Goal: Task Accomplishment & Management: Complete application form

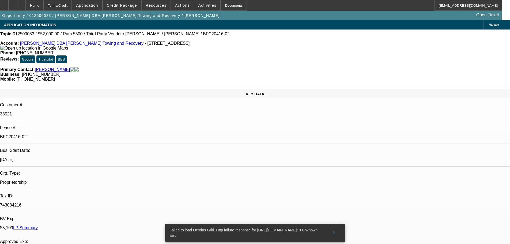
select select "0"
select select "3"
select select "0.1"
select select "4"
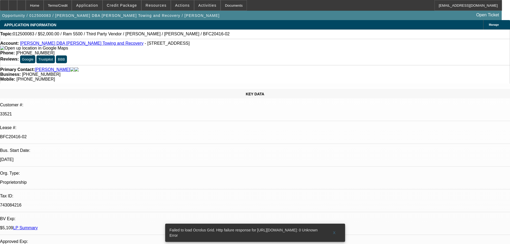
select select "0"
select select "3"
select select "0.1"
select select "4"
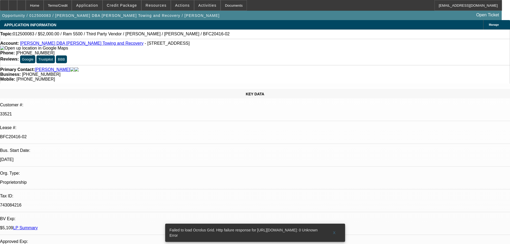
select select "0"
select select "3"
select select "0.1"
select select "4"
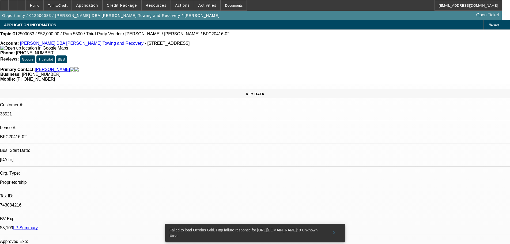
select select "0"
select select "3"
select select "0.1"
select select "4"
